Goal: Use online tool/utility: Utilize a website feature to perform a specific function

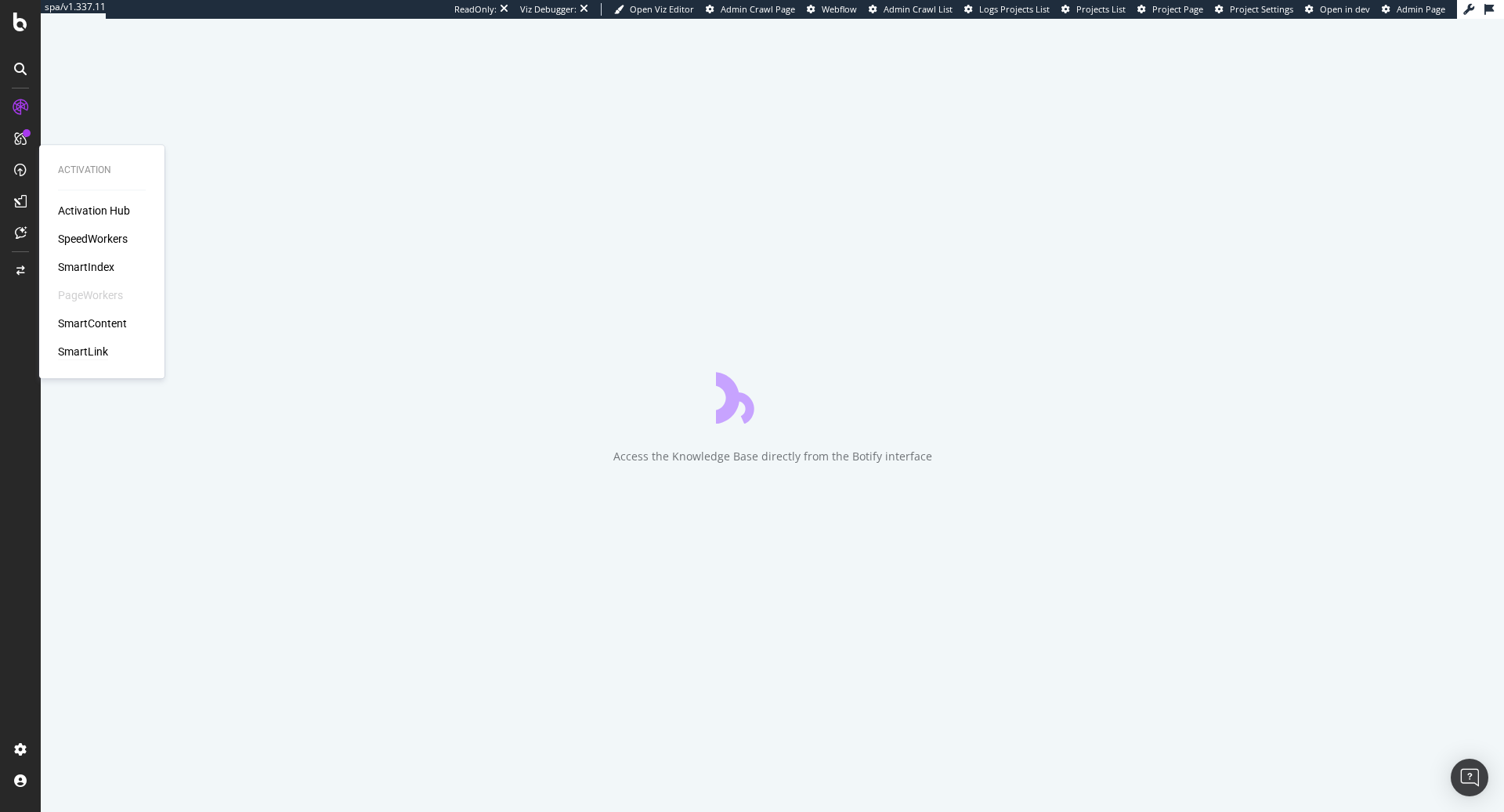
click at [87, 356] on div "SmartLink" at bounding box center [83, 351] width 50 height 15
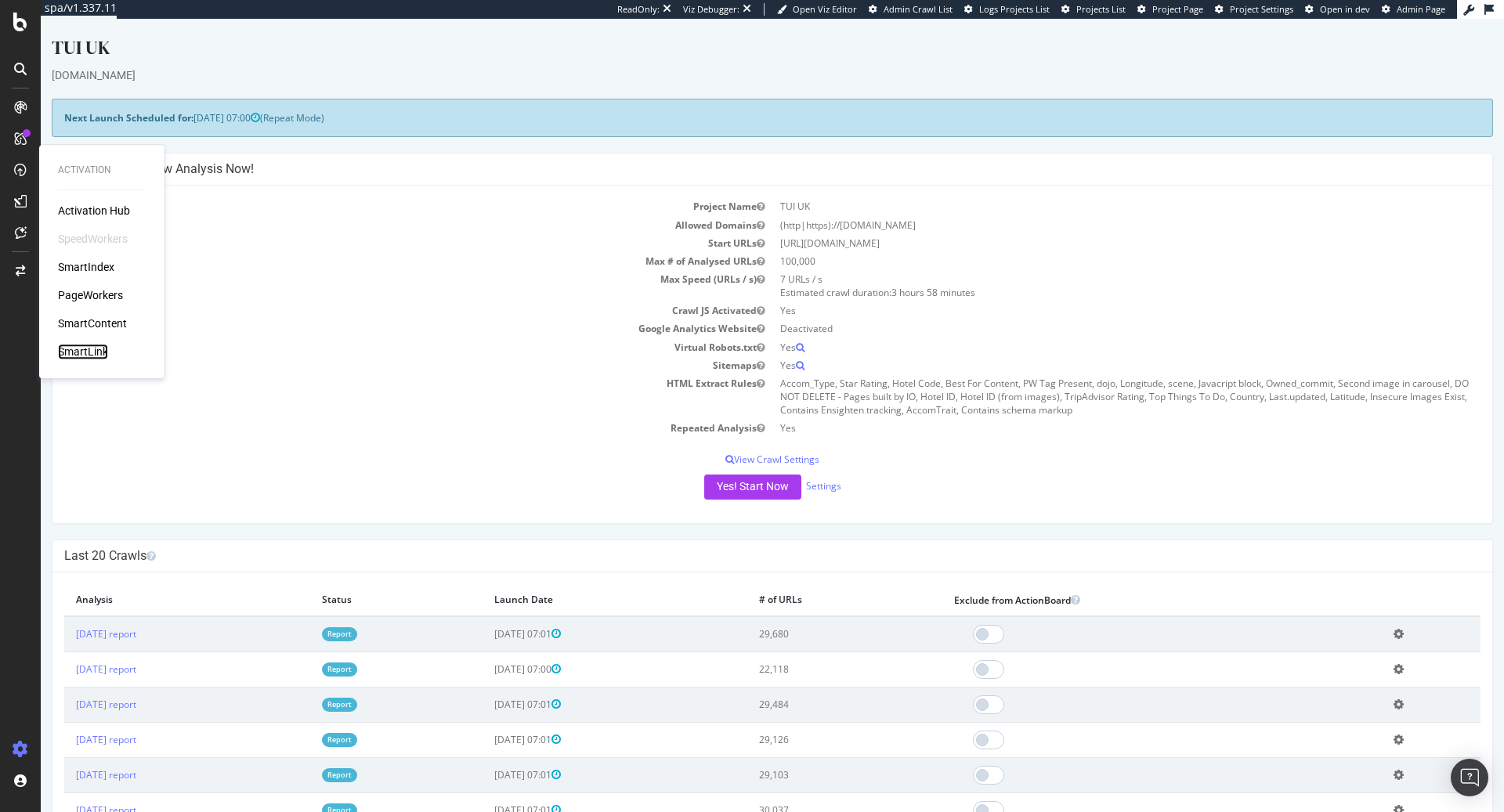
click at [86, 358] on div "SmartLink" at bounding box center [83, 351] width 50 height 15
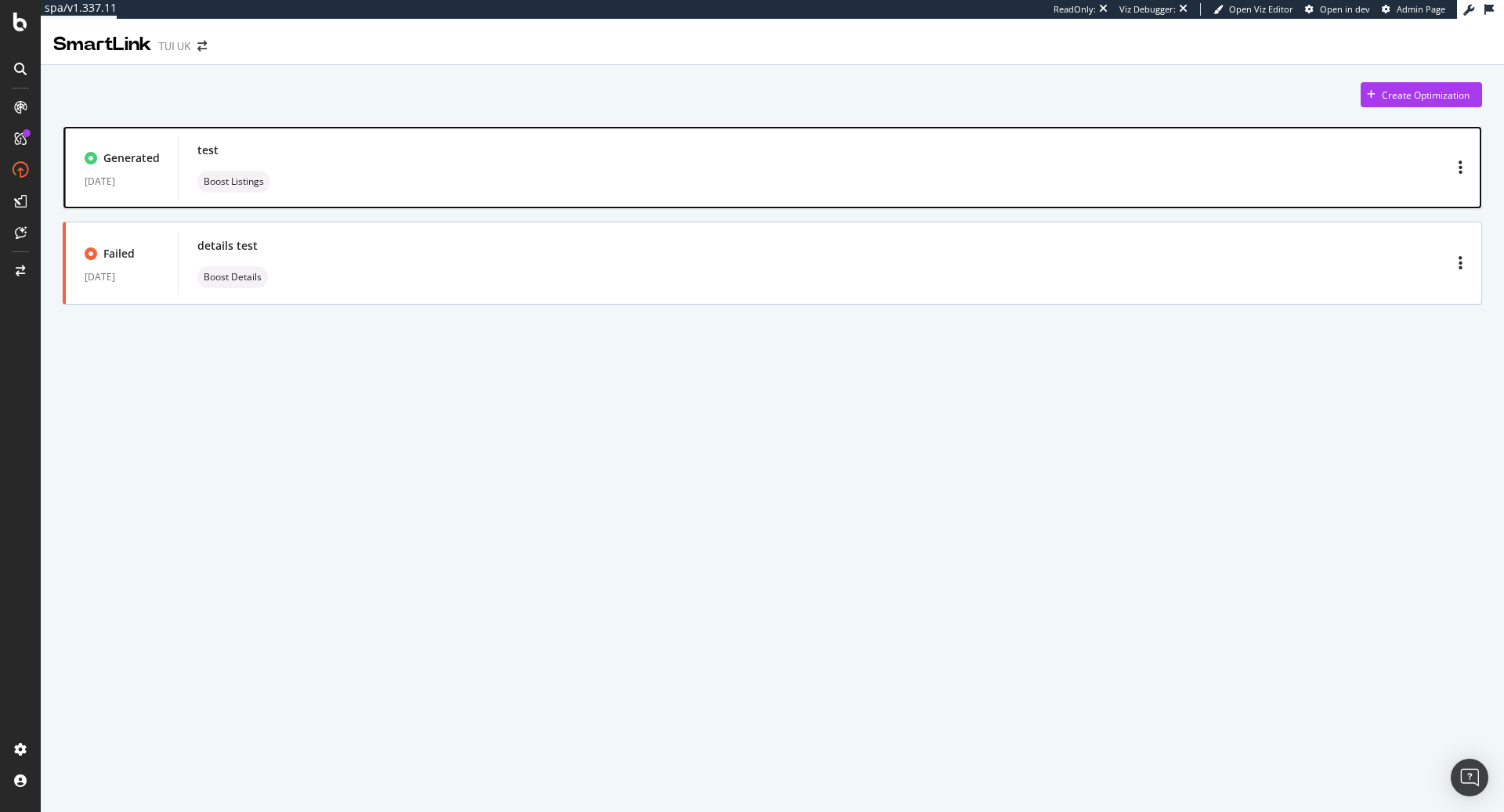
click at [447, 167] on div "test Boost Listings" at bounding box center [829, 168] width 1265 height 50
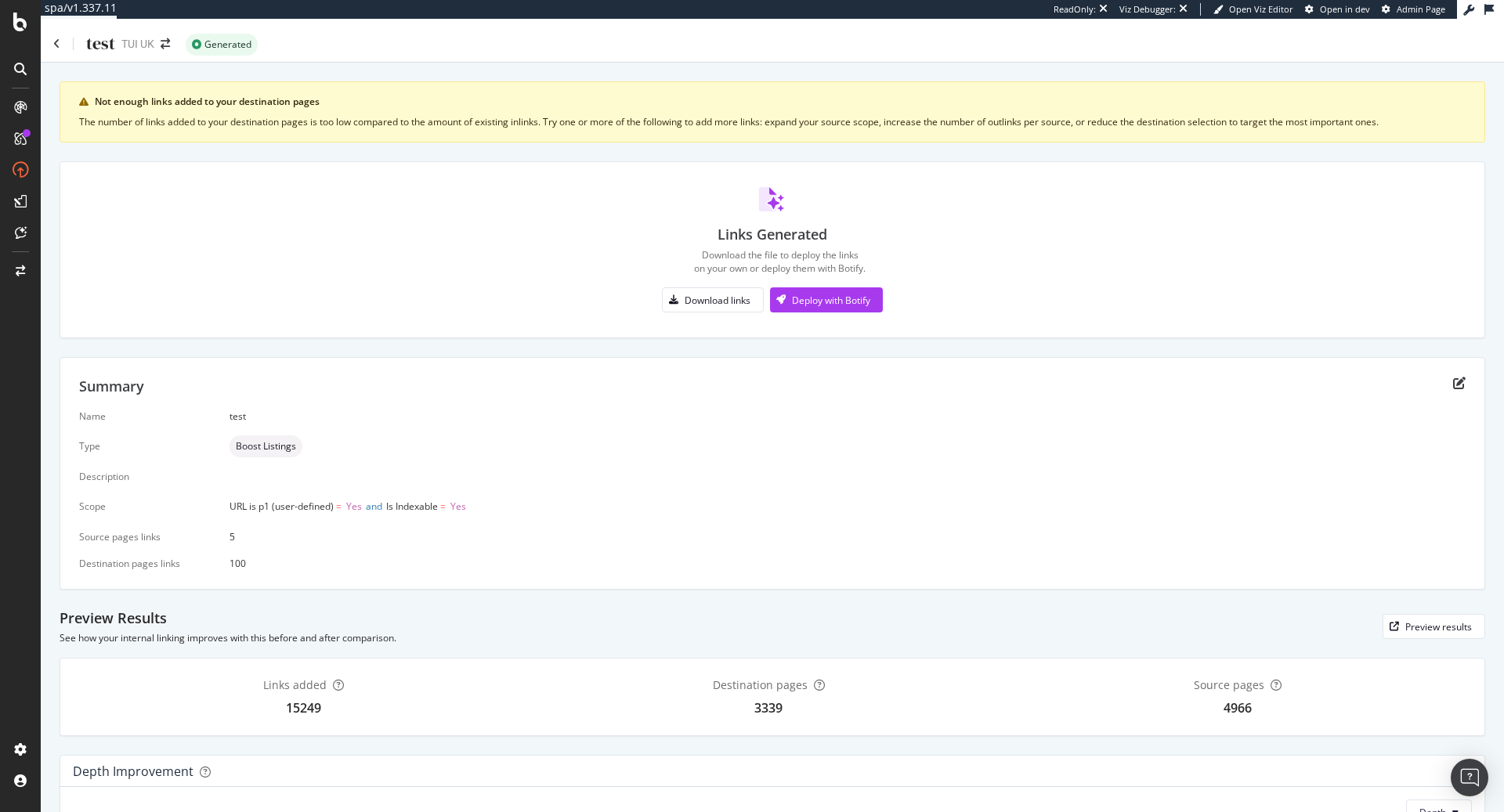
scroll to position [229, 0]
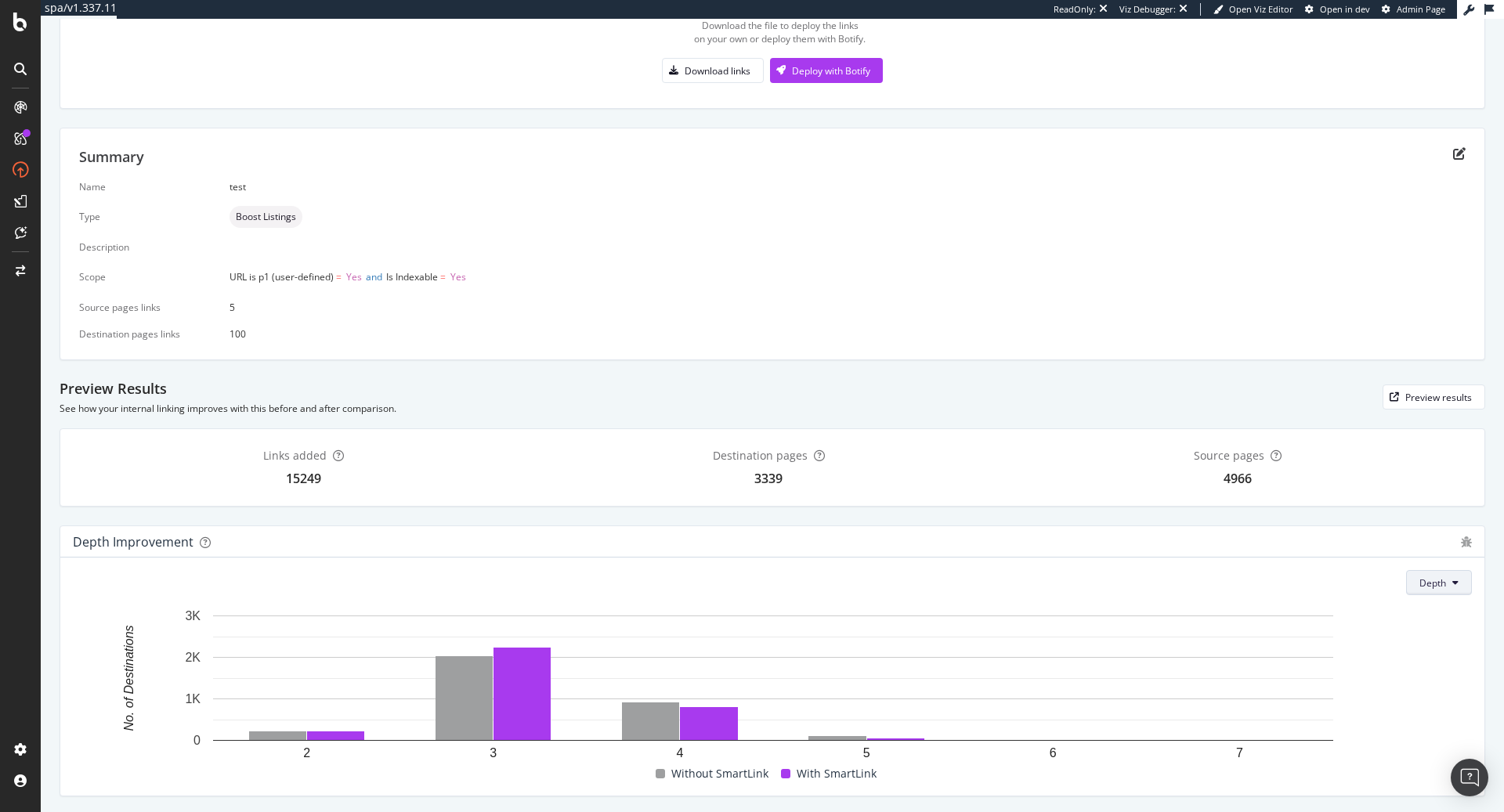
click at [1448, 575] on button "Depth" at bounding box center [1438, 583] width 66 height 25
click at [1436, 612] on span "Inlinks" at bounding box center [1441, 610] width 42 height 14
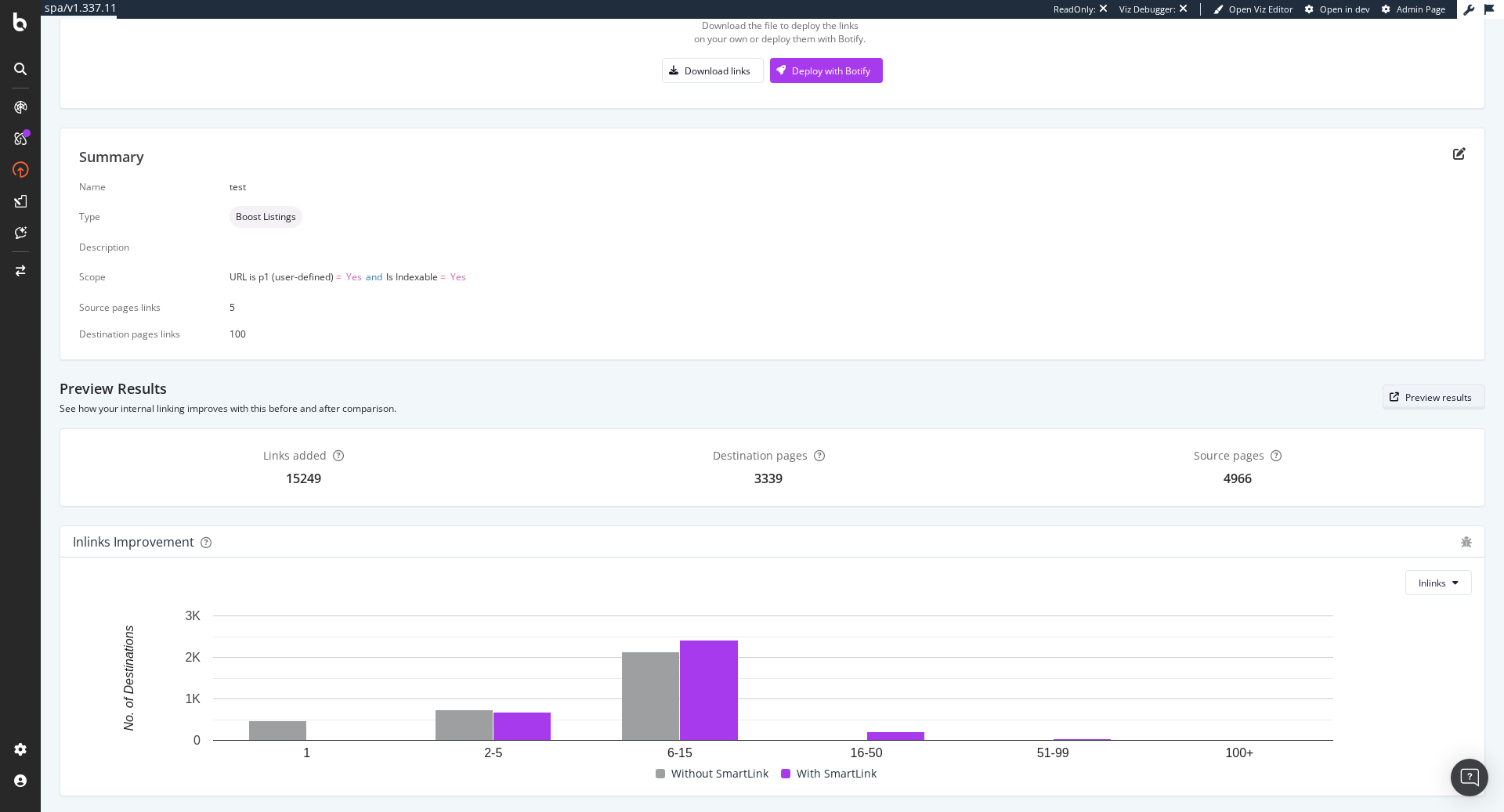
click at [1427, 401] on div "Preview results" at bounding box center [1438, 398] width 67 height 13
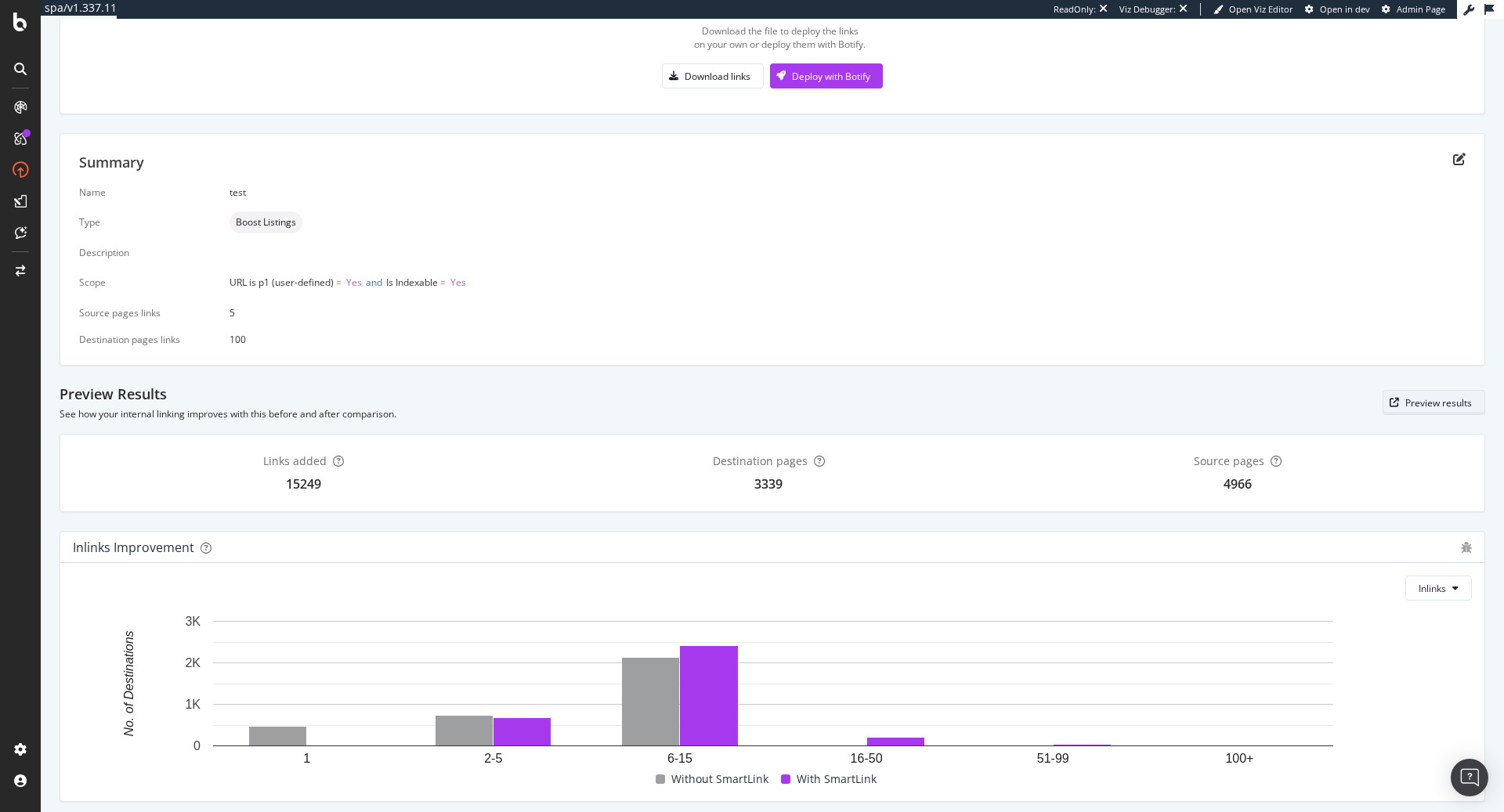
click at [1428, 404] on div "Preview results" at bounding box center [1438, 403] width 67 height 13
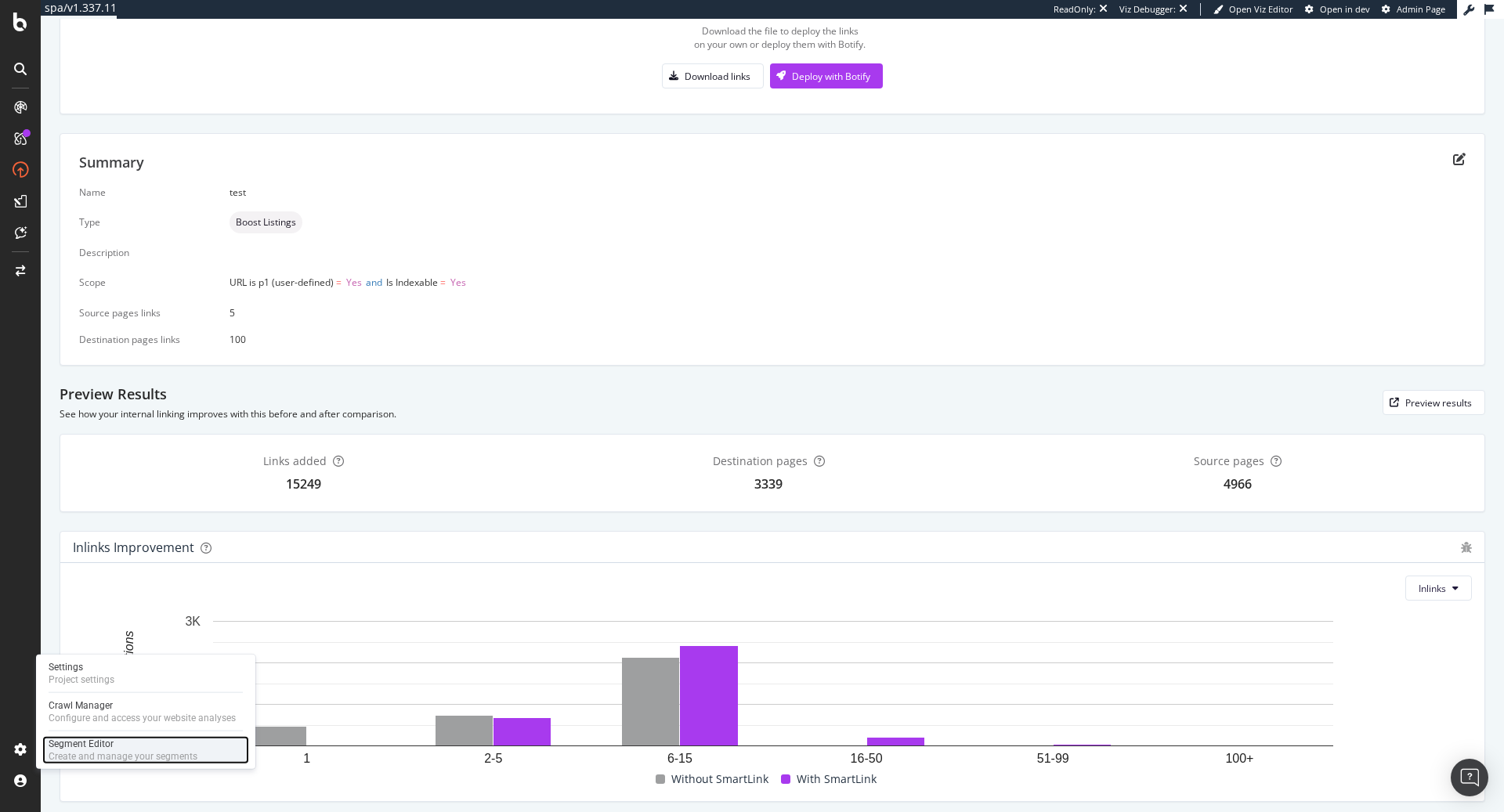
click at [102, 745] on div "Segment Editor" at bounding box center [123, 743] width 148 height 12
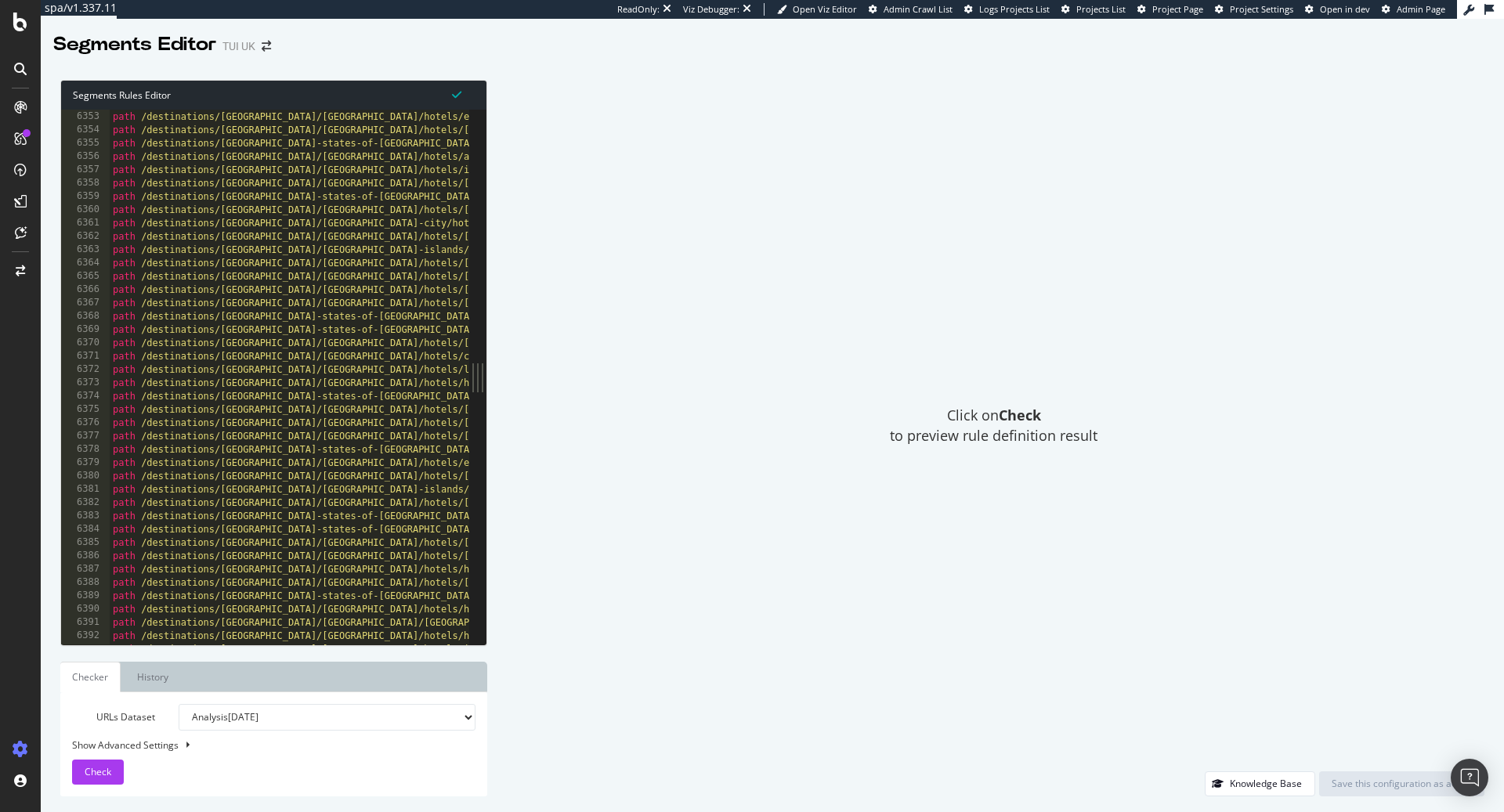
scroll to position [18284, 0]
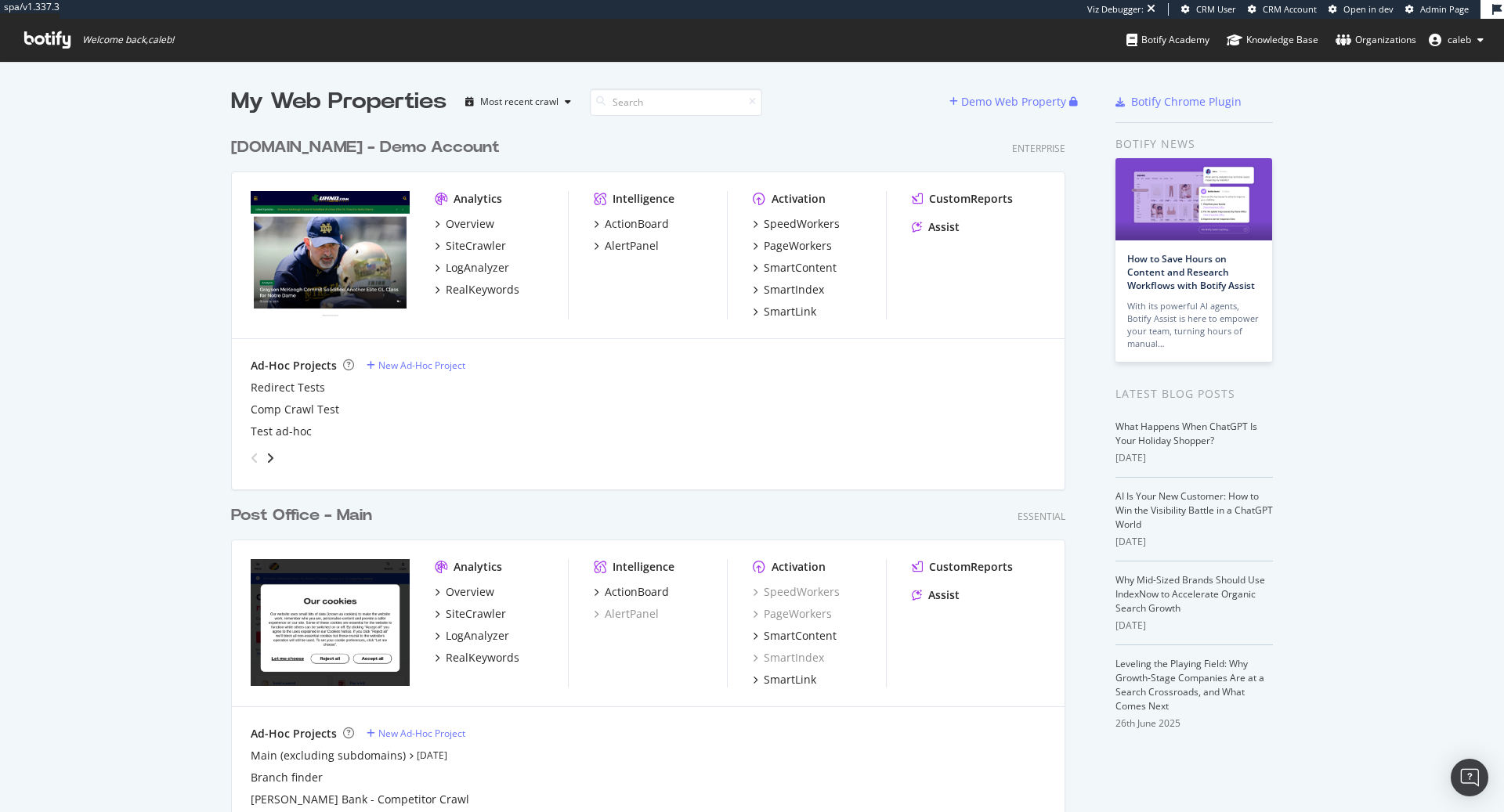
scroll to position [812, 1504]
